Goal: Navigation & Orientation: Find specific page/section

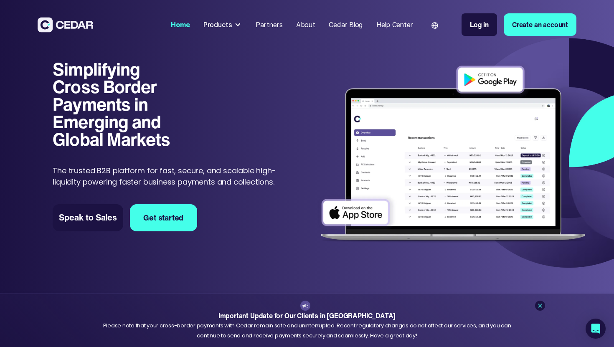
click at [238, 24] on div at bounding box center [237, 24] width 7 height 7
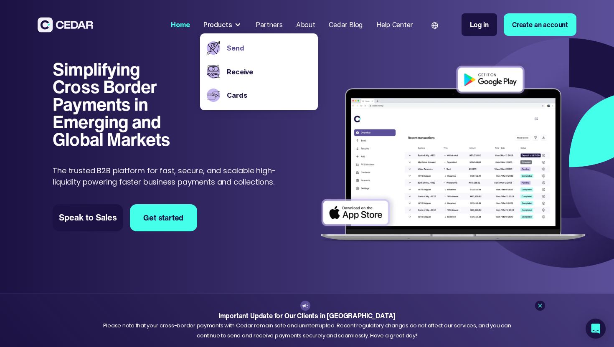
click at [239, 46] on link "Send" at bounding box center [269, 48] width 84 height 10
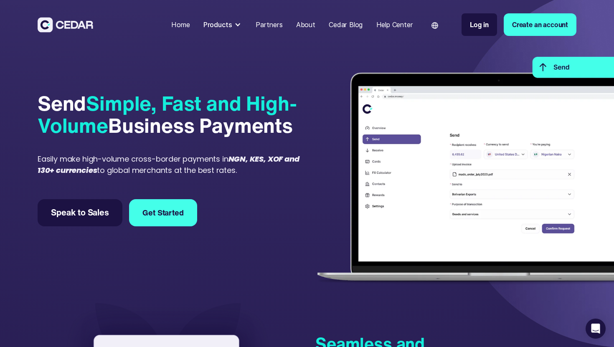
click at [307, 28] on div "About" at bounding box center [305, 25] width 19 height 10
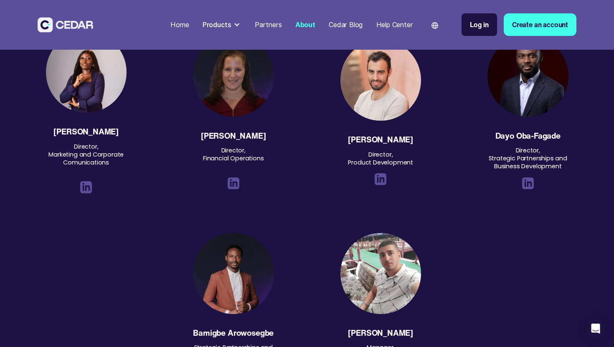
scroll to position [982, 0]
